Goal: Task Accomplishment & Management: Manage account settings

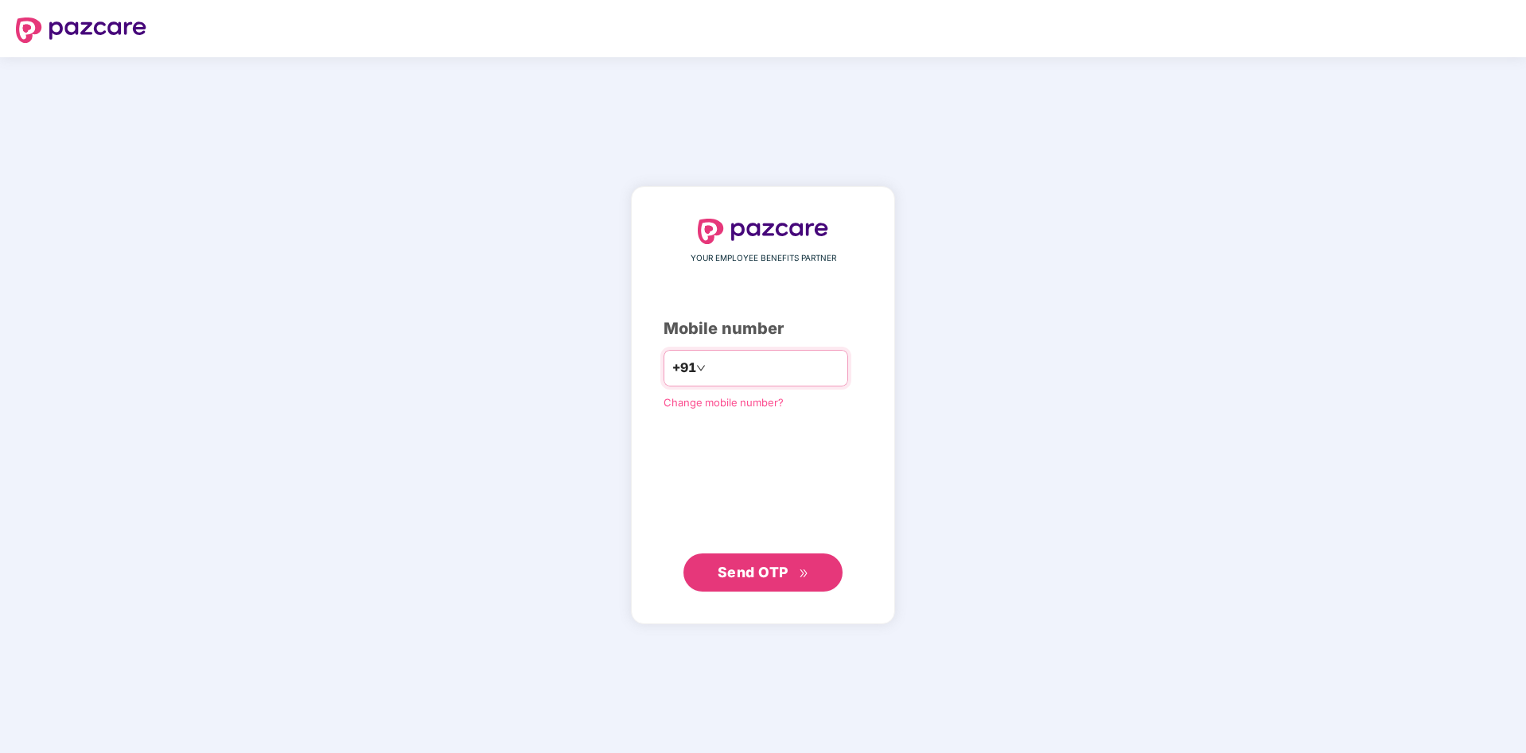
type input "**********"
click at [764, 574] on span "Send OTP" at bounding box center [752, 571] width 71 height 17
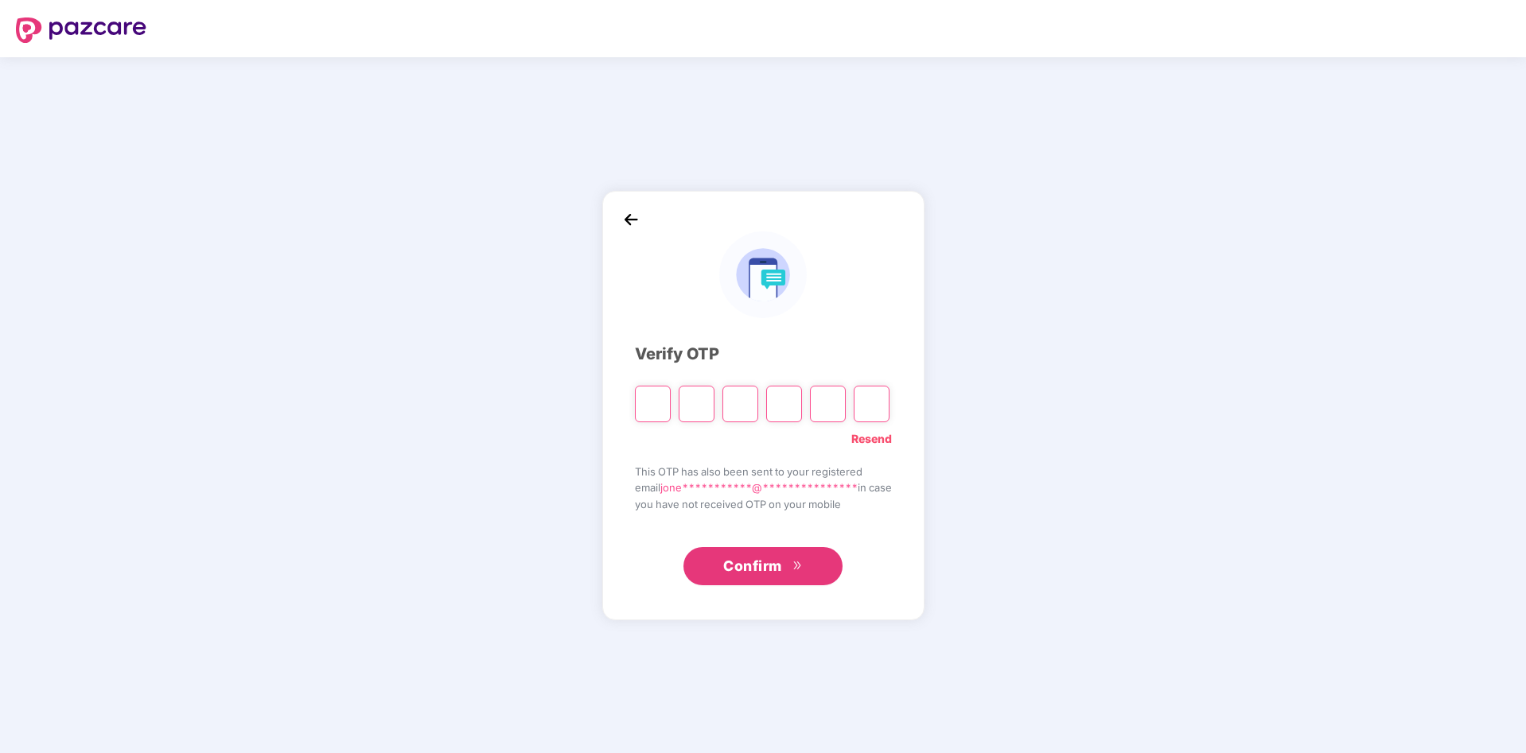
paste input "*"
type input "*"
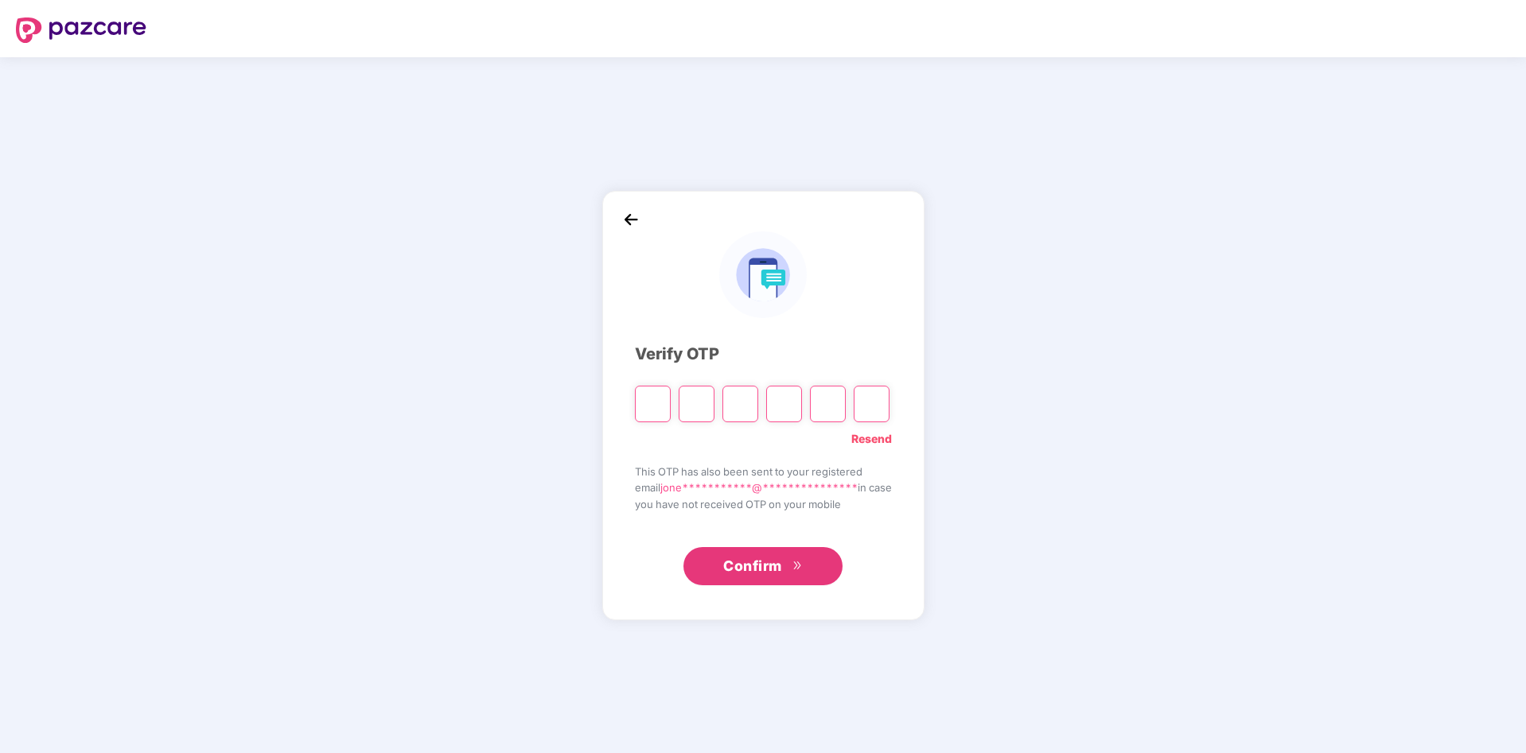
type input "*"
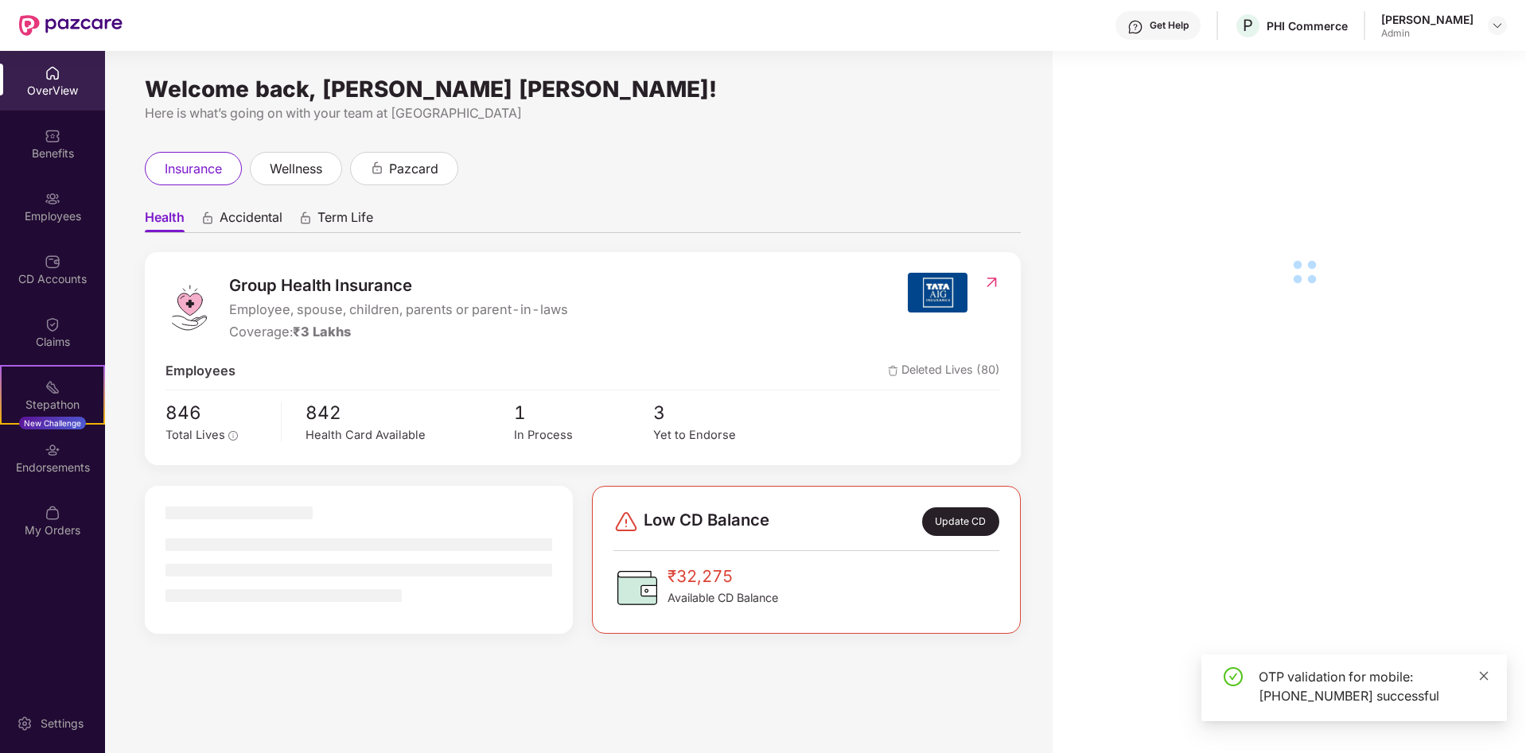
click at [1486, 674] on icon "close" at bounding box center [1484, 675] width 9 height 9
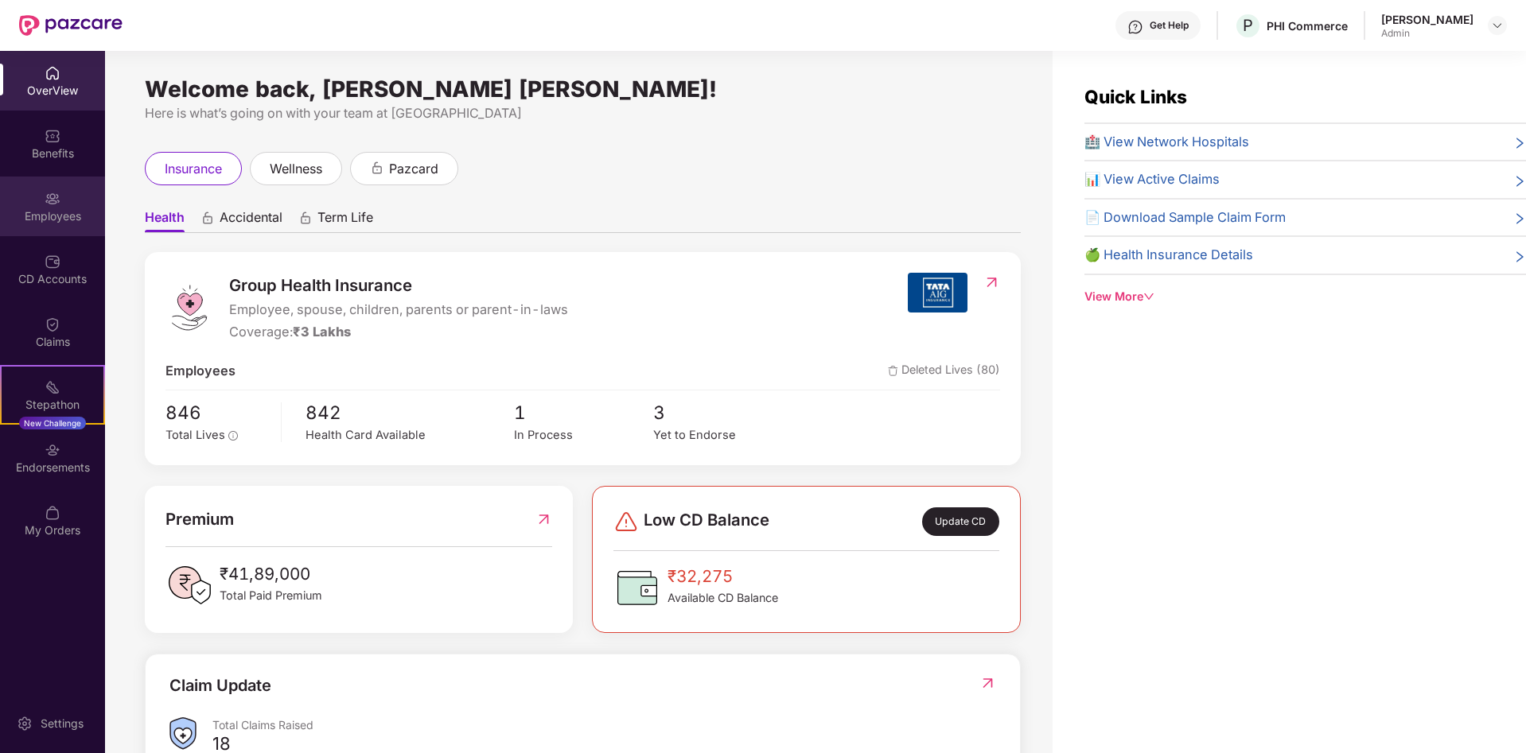
click at [64, 204] on div "Employees" at bounding box center [52, 207] width 105 height 60
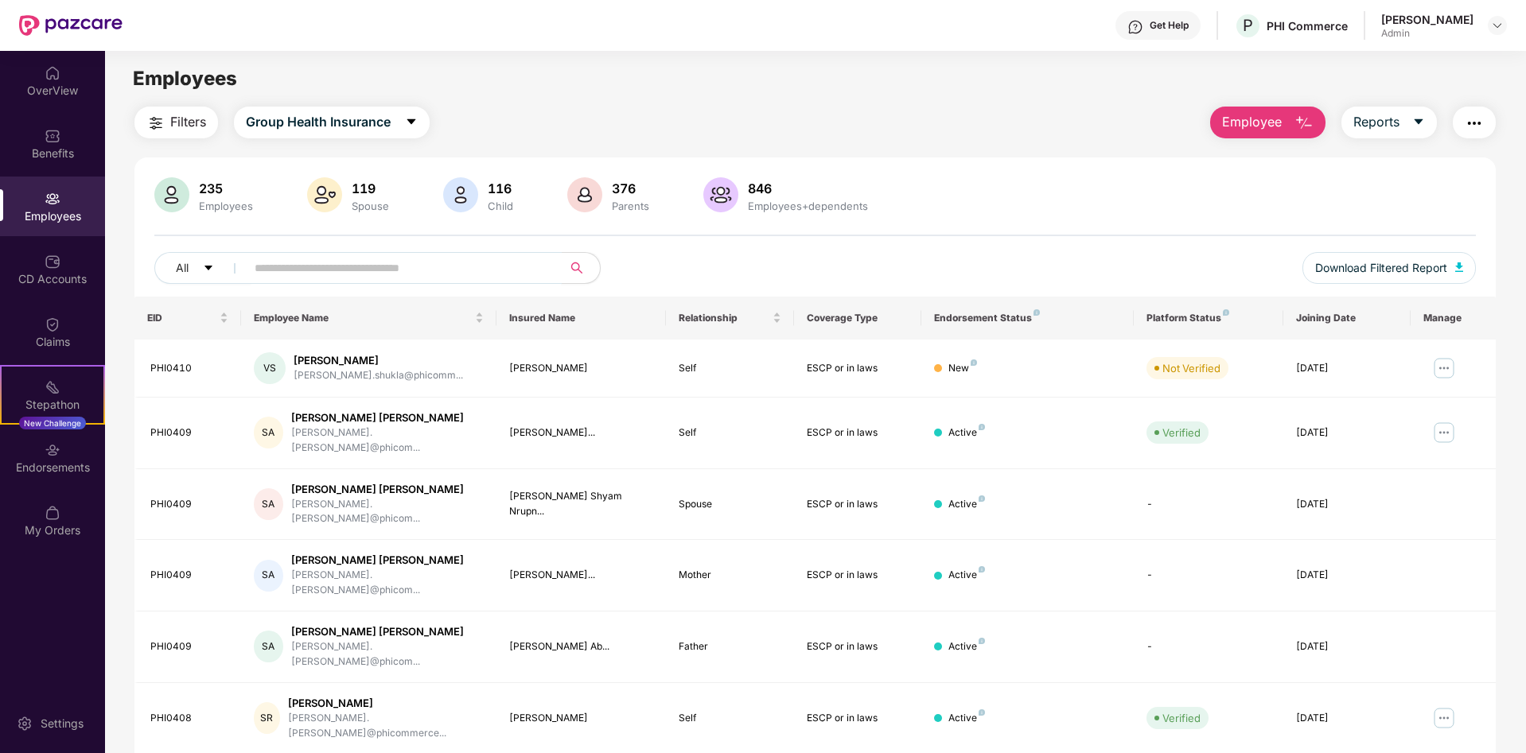
click at [387, 268] on input "text" at bounding box center [398, 268] width 286 height 24
paste input "*******"
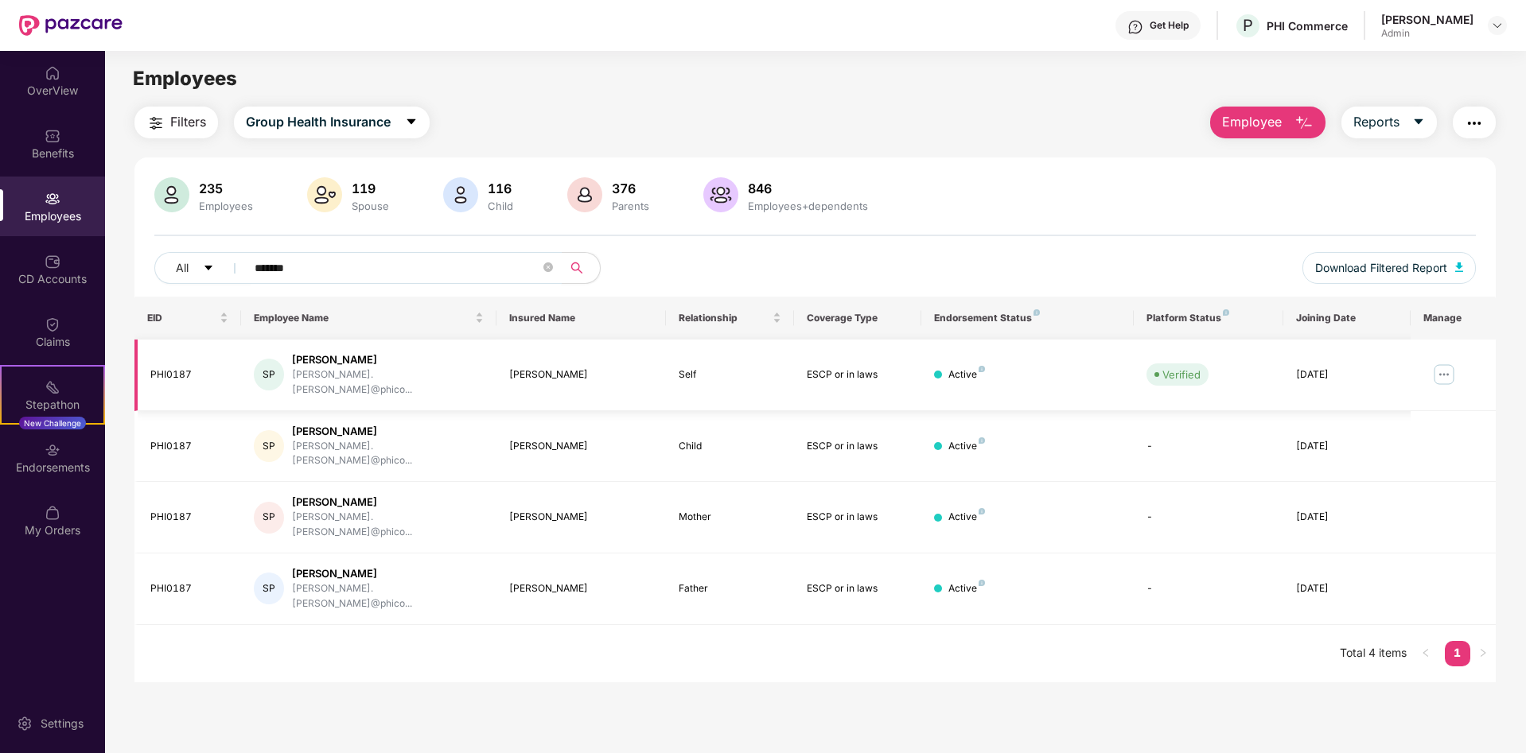
type input "*******"
click at [1446, 362] on img at bounding box center [1443, 374] width 25 height 25
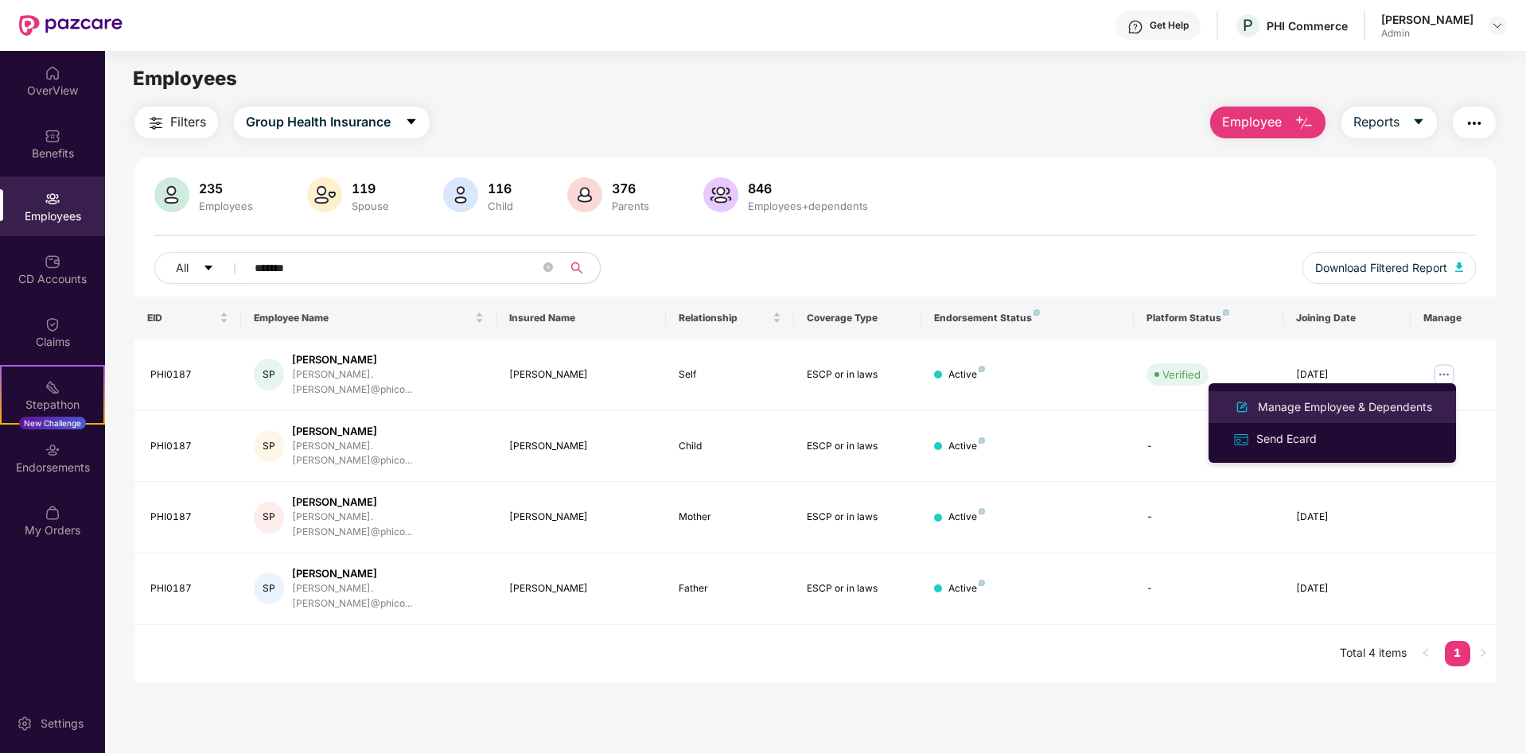
click at [1344, 410] on div "Manage Employee & Dependents" at bounding box center [1344, 407] width 181 height 17
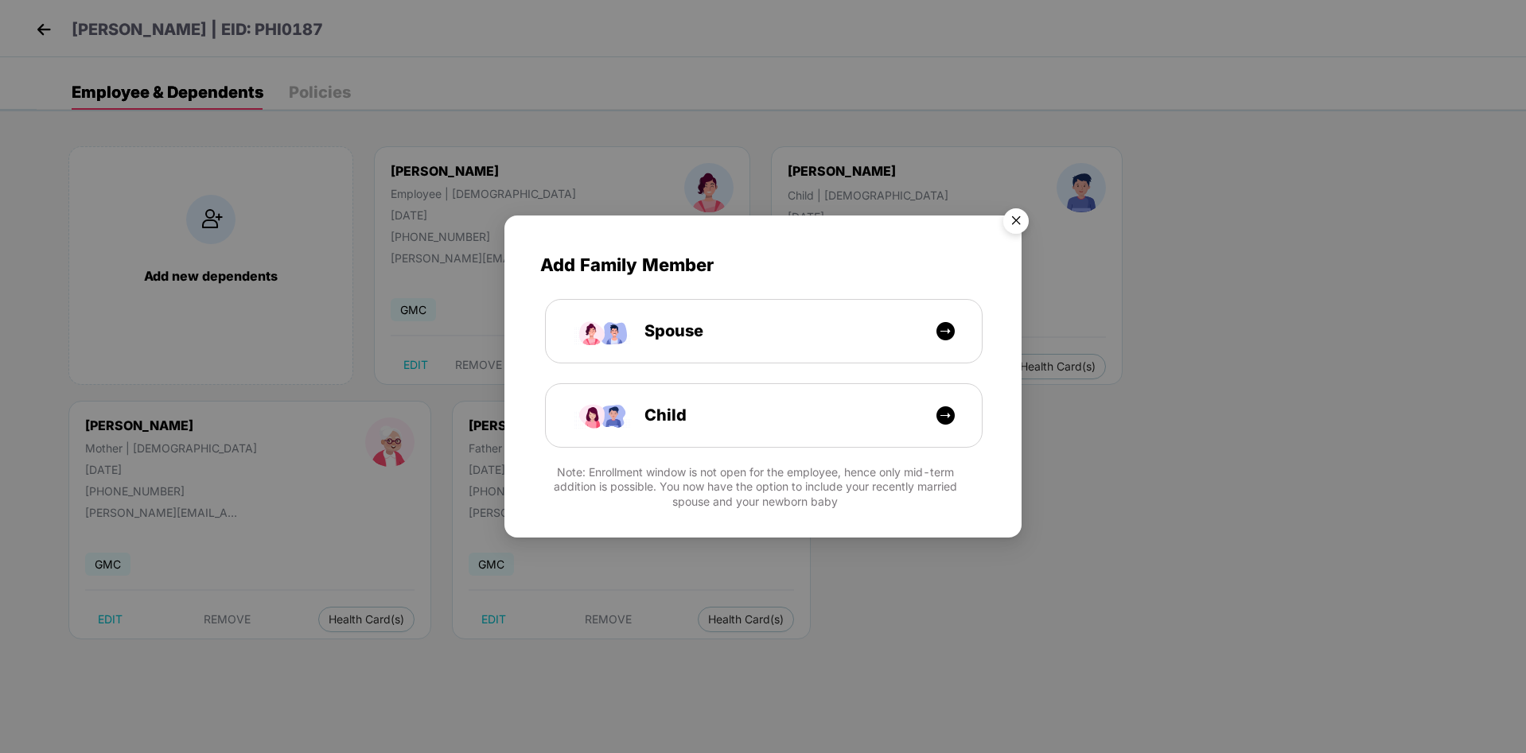
click at [1020, 223] on img "Close" at bounding box center [1015, 223] width 45 height 45
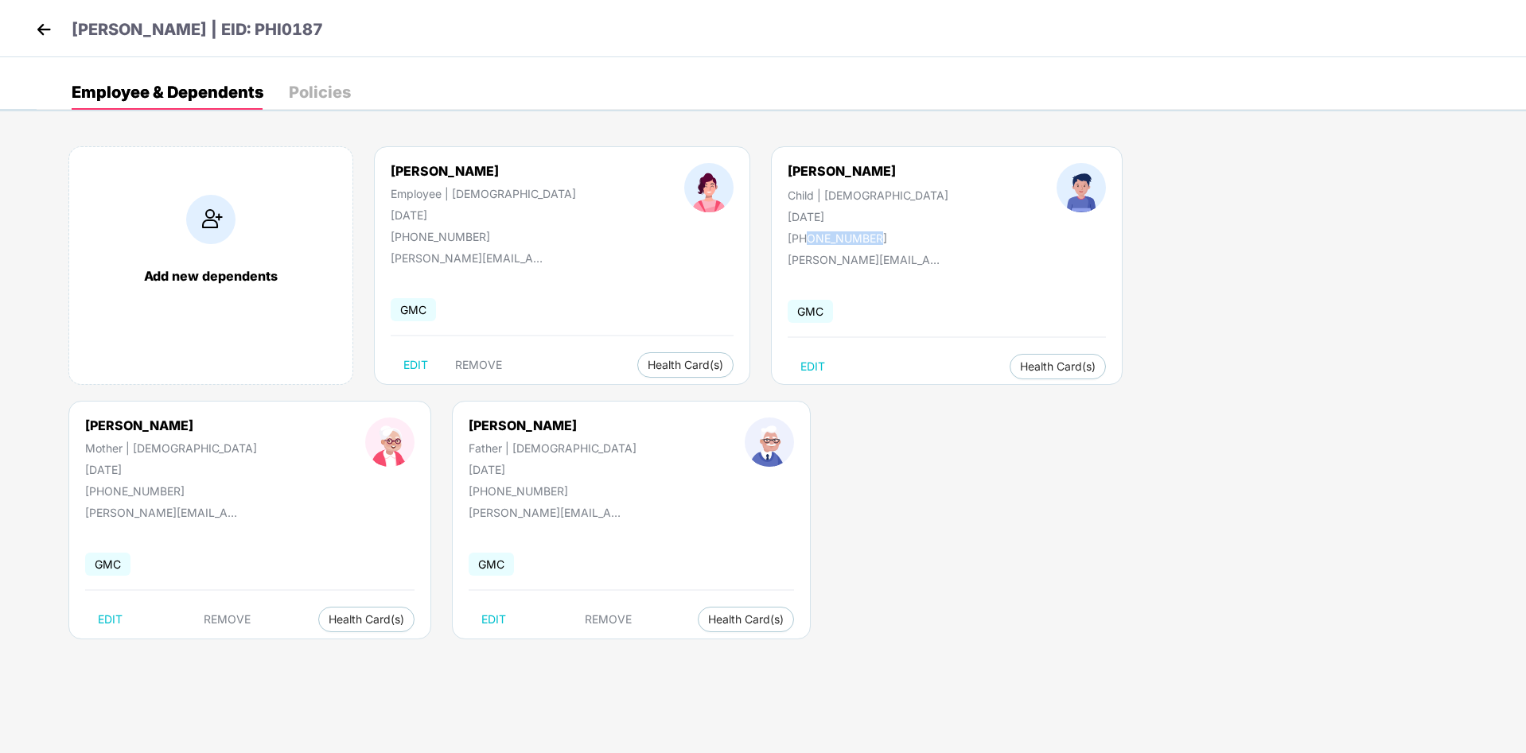
drag, startPoint x: 803, startPoint y: 238, endPoint x: 732, endPoint y: 240, distance: 70.8
click at [787, 240] on div "[PHONE_NUMBER]" at bounding box center [867, 238] width 161 height 14
copy div "7057889402"
click at [451, 239] on div "[PHONE_NUMBER]" at bounding box center [483, 237] width 185 height 14
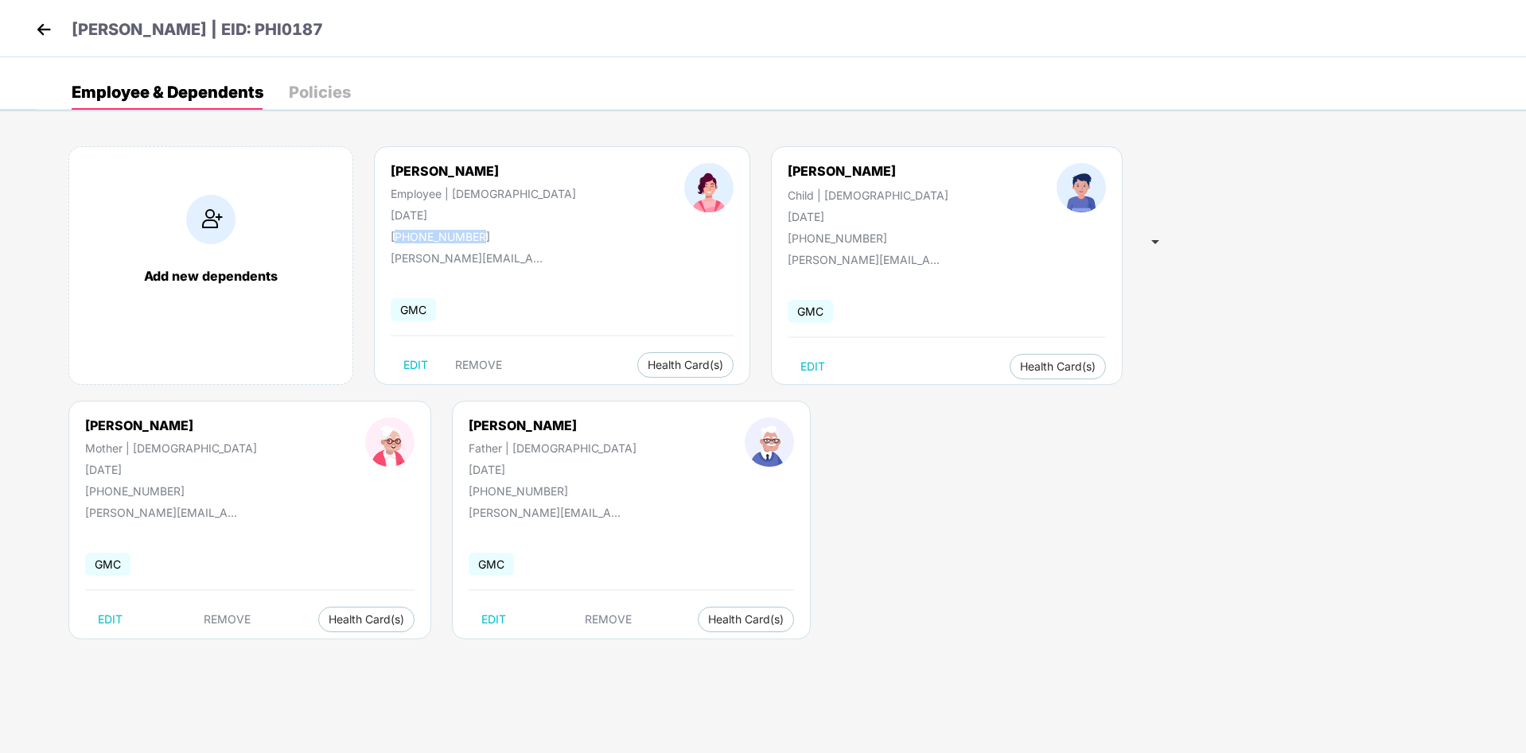
copy div "917057889402"
